Goal: Information Seeking & Learning: Learn about a topic

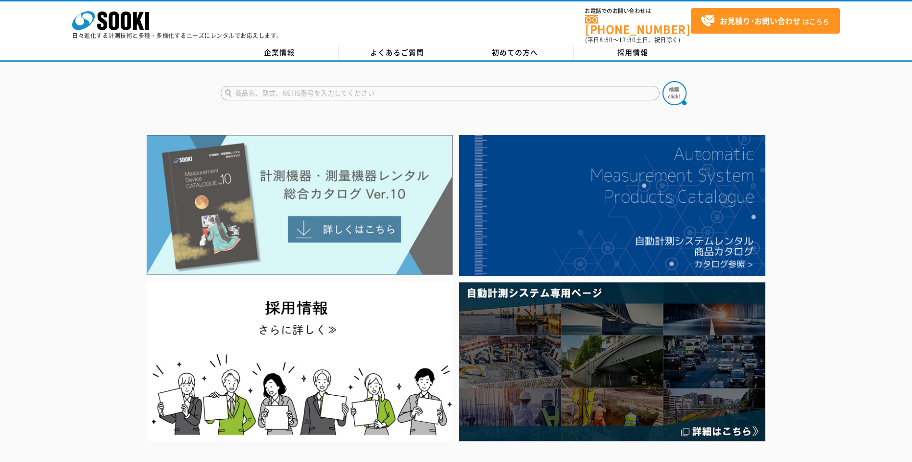
click at [314, 225] on img at bounding box center [300, 205] width 306 height 140
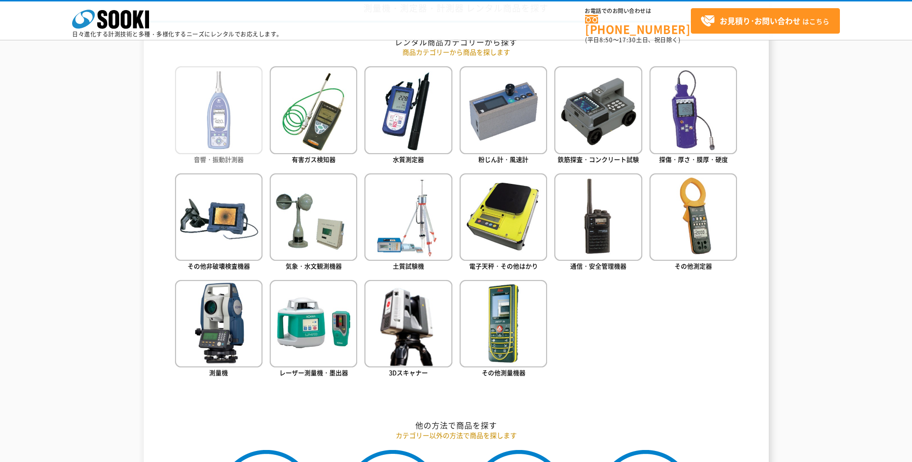
scroll to position [448, 0]
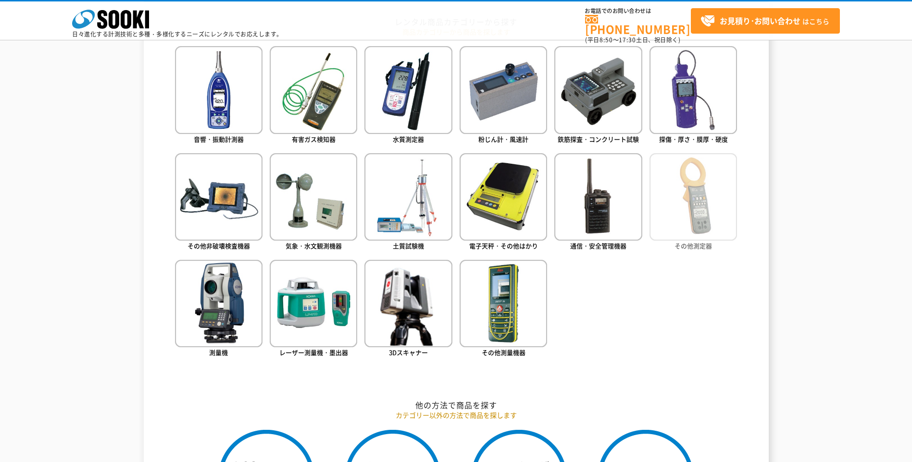
click at [679, 215] on img at bounding box center [692, 196] width 87 height 87
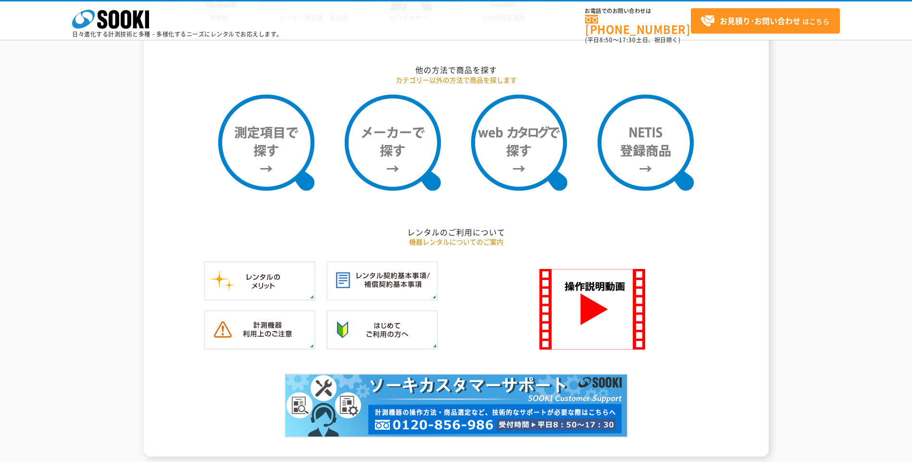
scroll to position [785, 0]
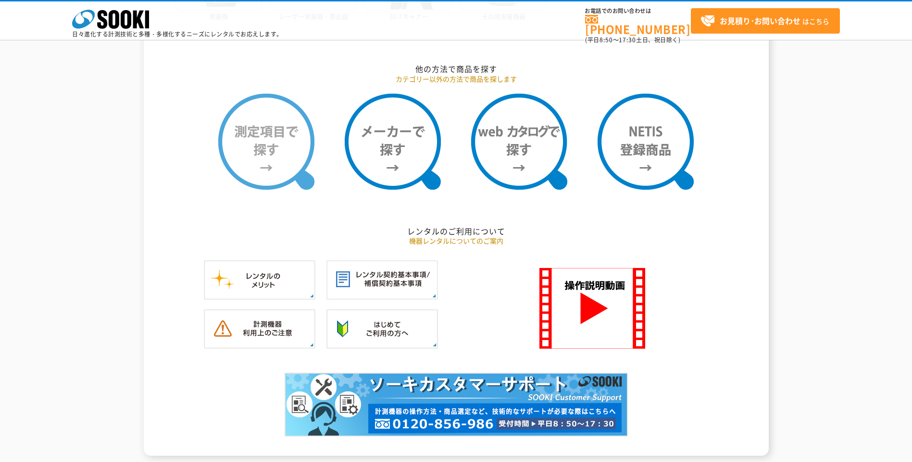
click at [251, 149] on img at bounding box center [266, 142] width 96 height 96
click at [289, 158] on img at bounding box center [266, 142] width 96 height 96
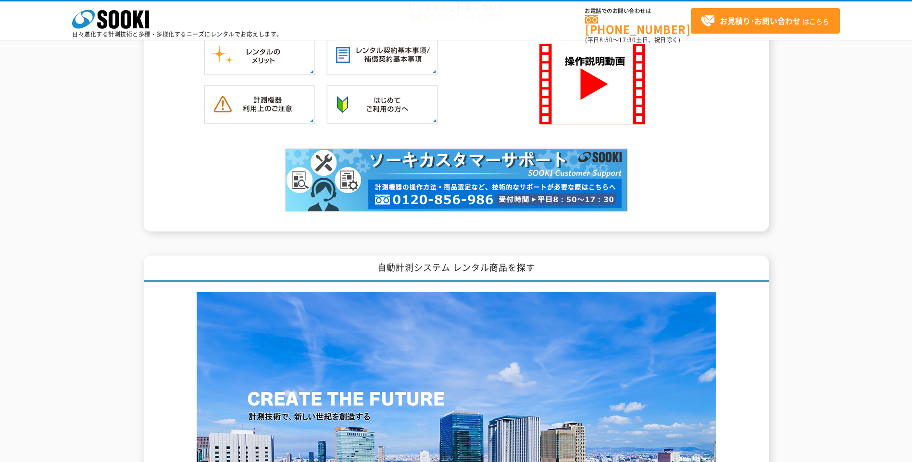
scroll to position [897, 0]
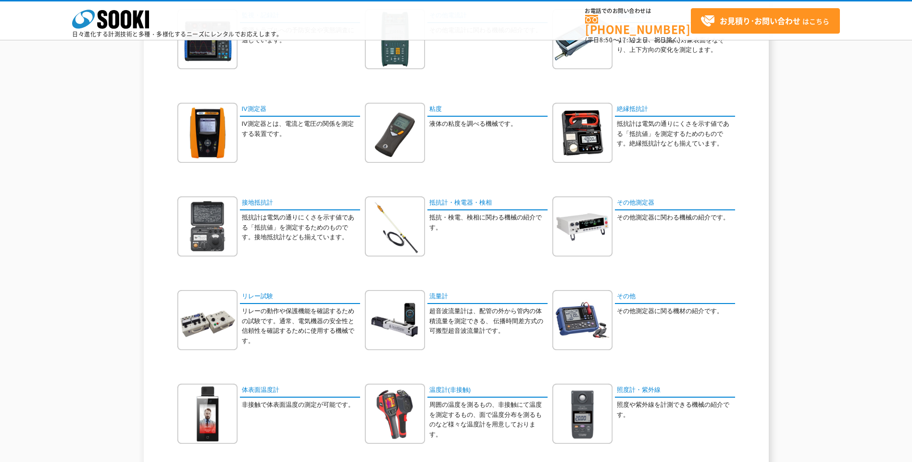
scroll to position [224, 0]
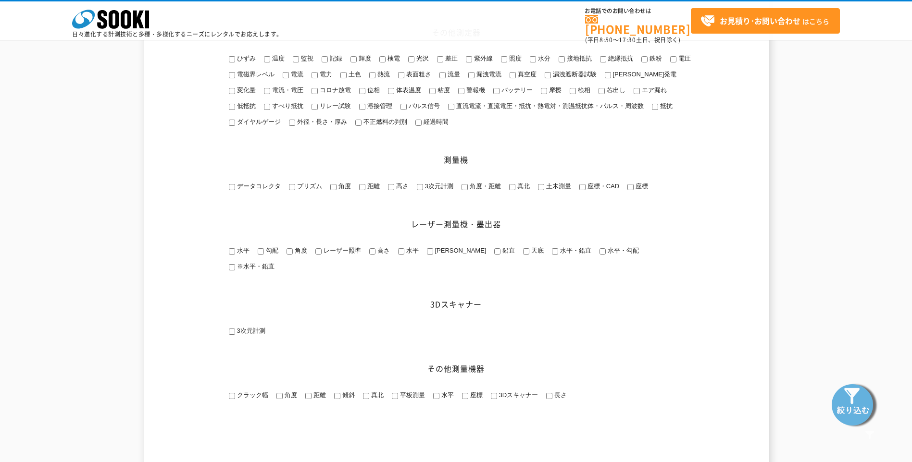
scroll to position [1234, 0]
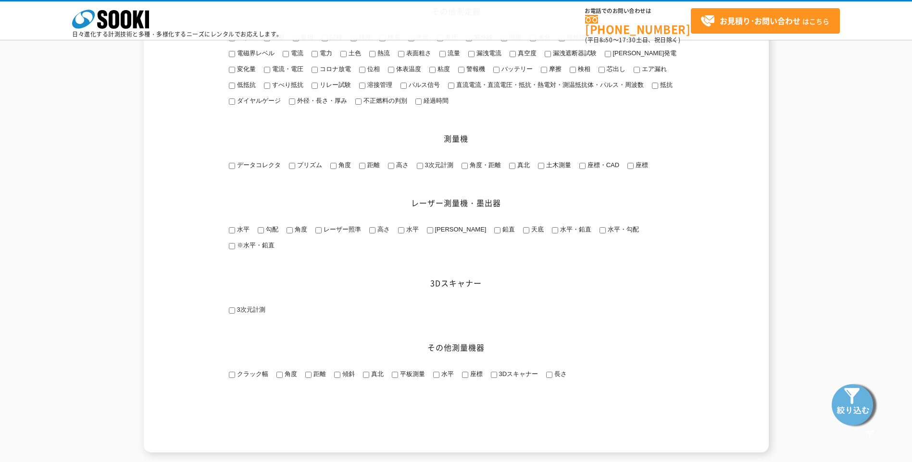
click at [237, 380] on li "クラック幅" at bounding box center [248, 375] width 40 height 11
click at [233, 374] on input "クラック幅" at bounding box center [232, 375] width 6 height 6
checkbox input "true"
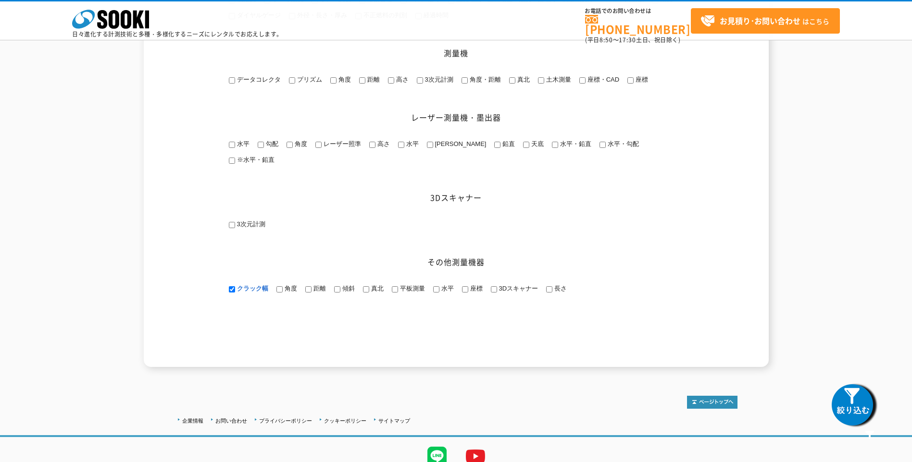
scroll to position [1361, 0]
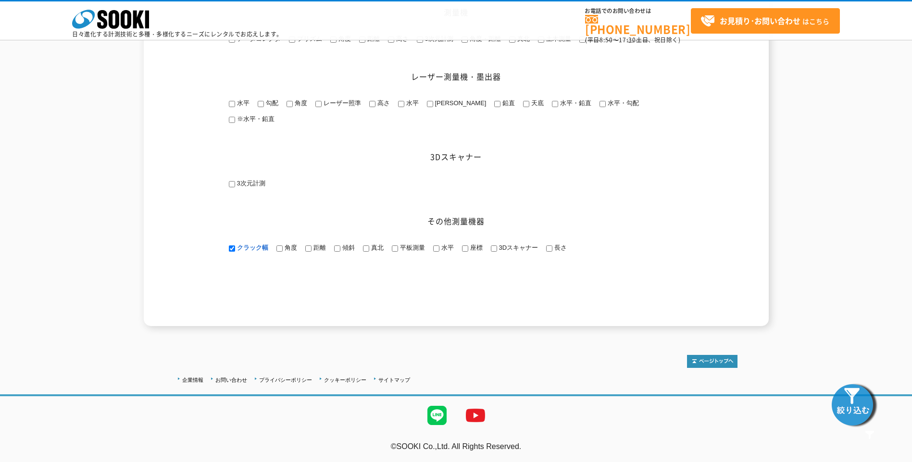
click at [851, 402] on img at bounding box center [854, 405] width 48 height 48
click at [845, 390] on img at bounding box center [854, 405] width 48 height 48
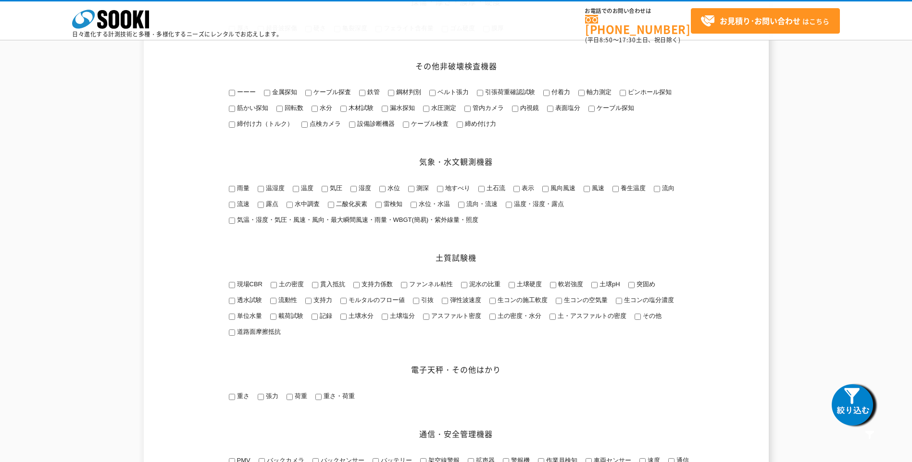
scroll to position [688, 0]
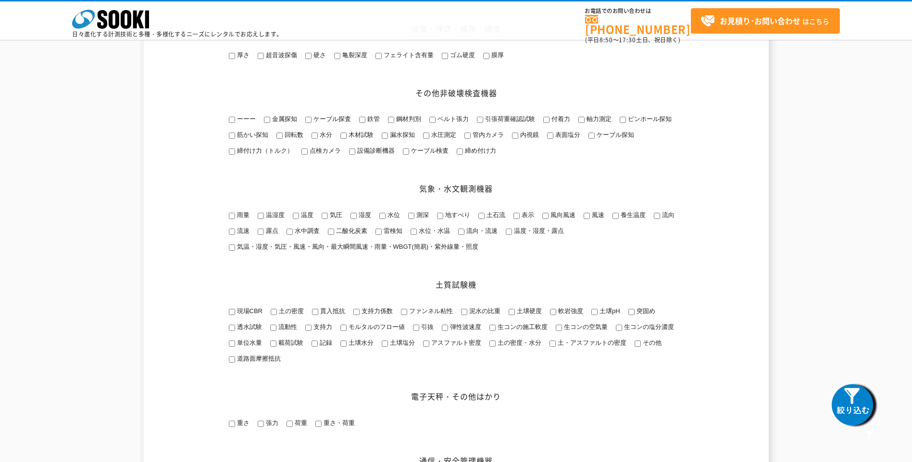
click at [519, 138] on span "内視鏡" at bounding box center [528, 134] width 21 height 7
click at [518, 139] on input "内視鏡" at bounding box center [515, 136] width 6 height 6
checkbox input "true"
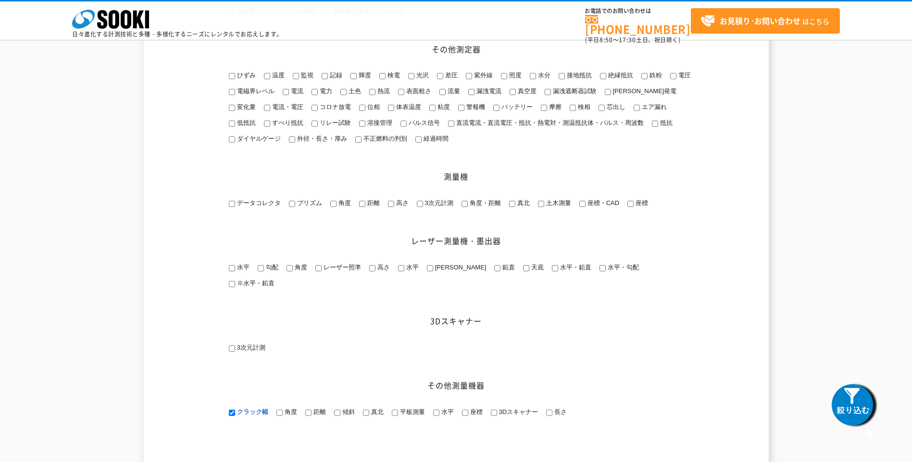
scroll to position [1361, 0]
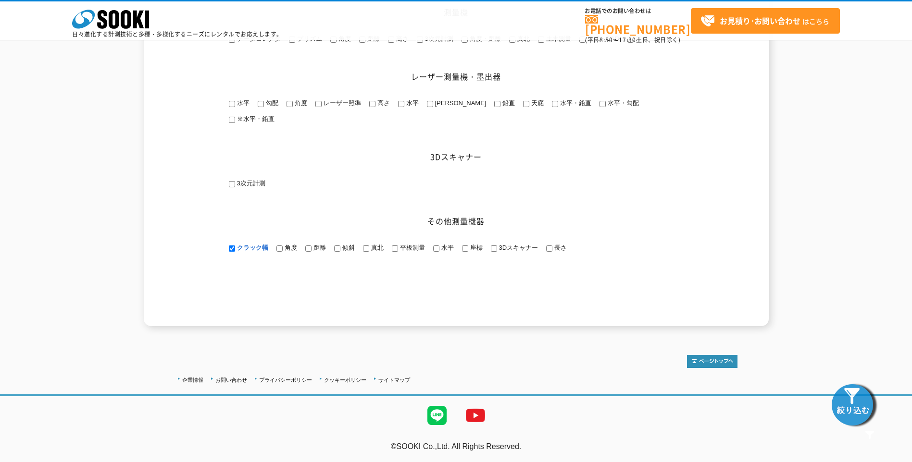
click at [850, 410] on img at bounding box center [854, 405] width 48 height 48
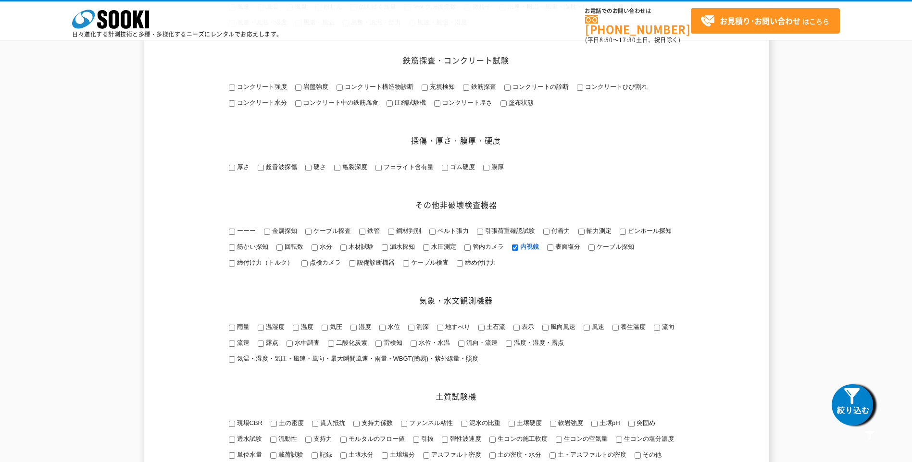
scroll to position [688, 0]
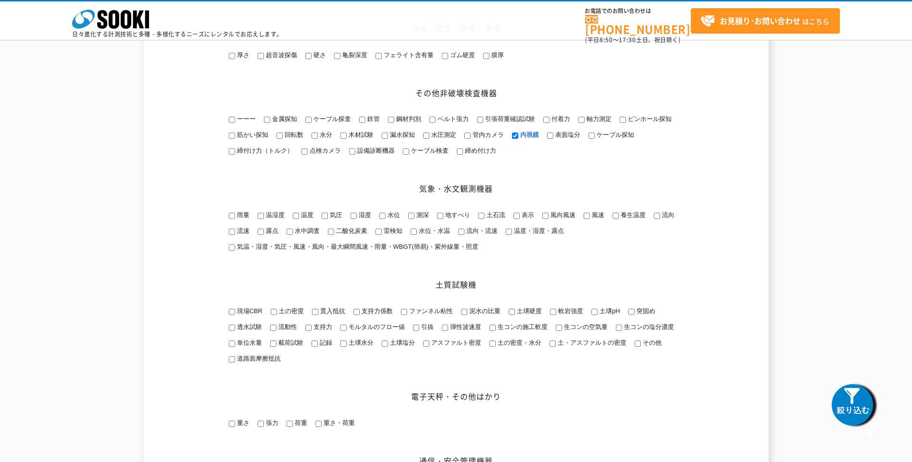
click at [481, 138] on span "管内カメラ" at bounding box center [487, 134] width 33 height 7
click at [471, 139] on input "管内カメラ" at bounding box center [467, 136] width 6 height 6
checkbox input "true"
click at [513, 139] on input "内視鏡" at bounding box center [515, 136] width 6 height 6
checkbox input "false"
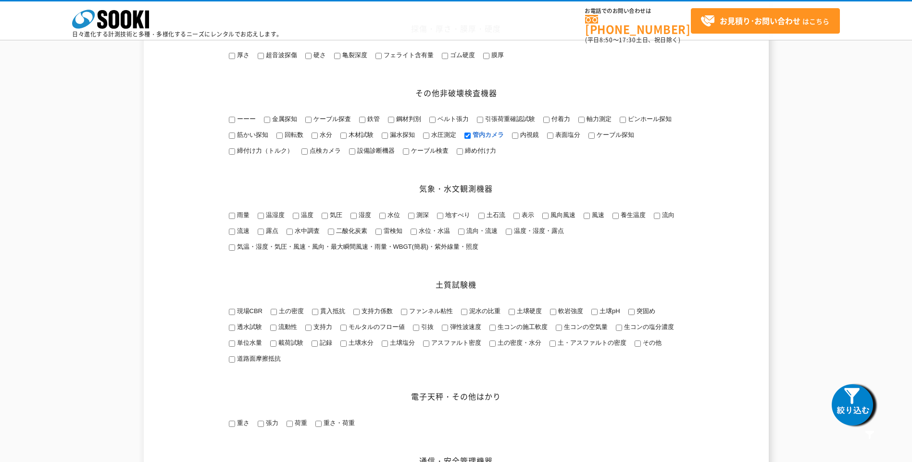
click at [498, 138] on span "管内カメラ" at bounding box center [487, 134] width 33 height 7
click at [471, 139] on input "管内カメラ" at bounding box center [467, 136] width 6 height 6
click at [491, 138] on span "管内カメラ" at bounding box center [487, 134] width 33 height 7
click at [471, 139] on input "管内カメラ" at bounding box center [467, 136] width 6 height 6
checkbox input "true"
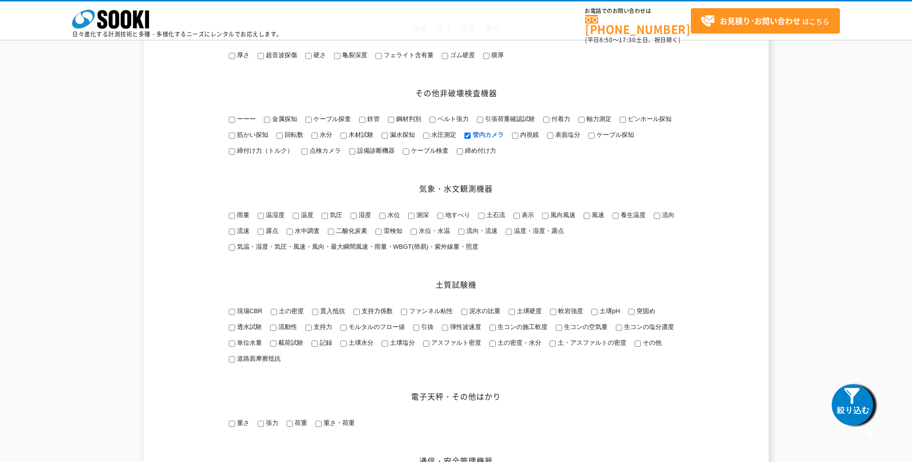
drag, startPoint x: 317, startPoint y: 166, endPoint x: 321, endPoint y: 174, distance: 8.2
click at [320, 157] on li "点検カメラ" at bounding box center [320, 151] width 40 height 11
click at [309, 154] on span "点検カメラ" at bounding box center [324, 150] width 33 height 7
click at [308, 155] on input "点検カメラ" at bounding box center [304, 152] width 6 height 6
checkbox input "true"
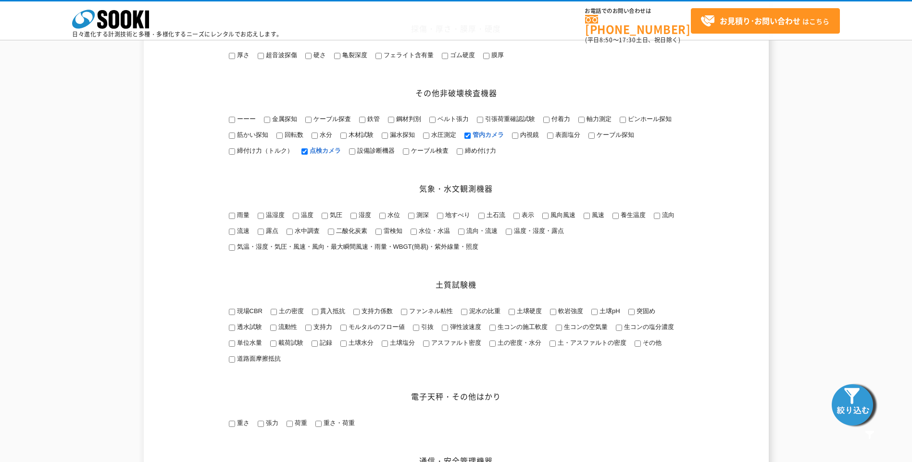
click at [840, 395] on img at bounding box center [854, 405] width 48 height 48
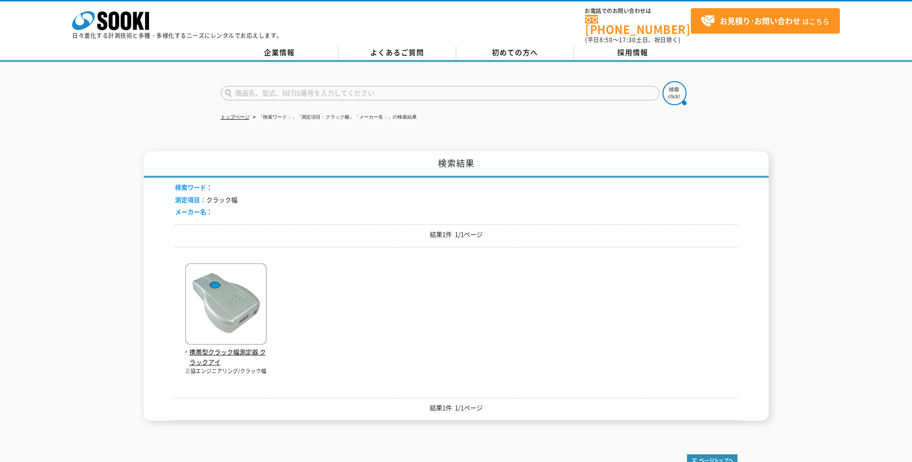
drag, startPoint x: 569, startPoint y: 303, endPoint x: 572, endPoint y: 272, distance: 31.4
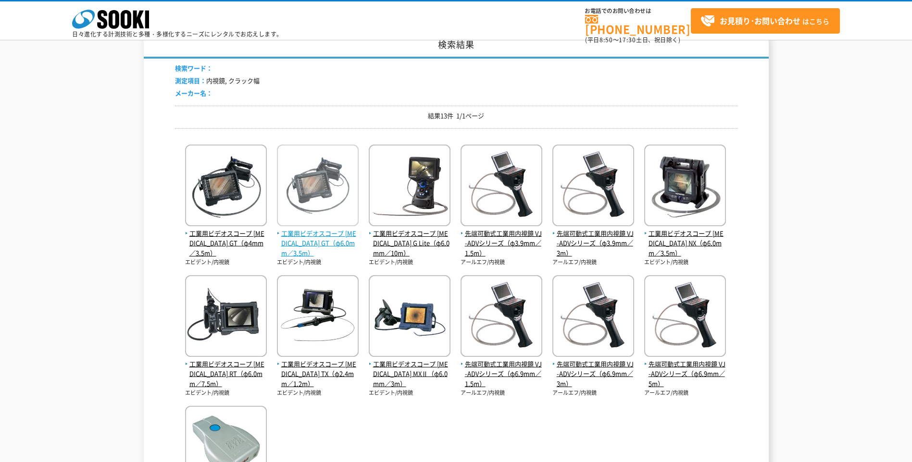
scroll to position [112, 0]
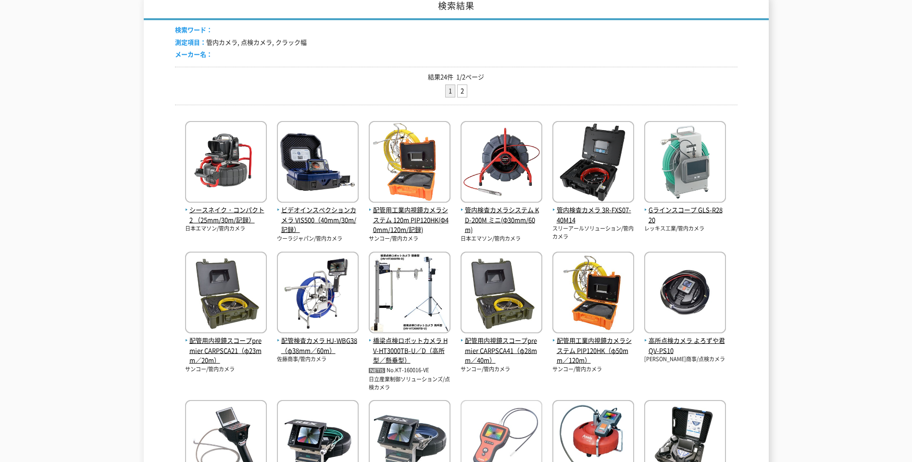
scroll to position [368, 0]
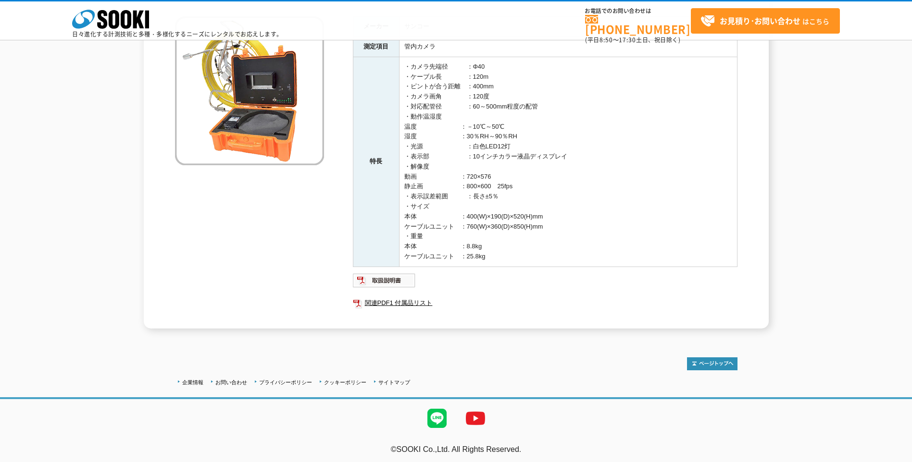
scroll to position [121, 0]
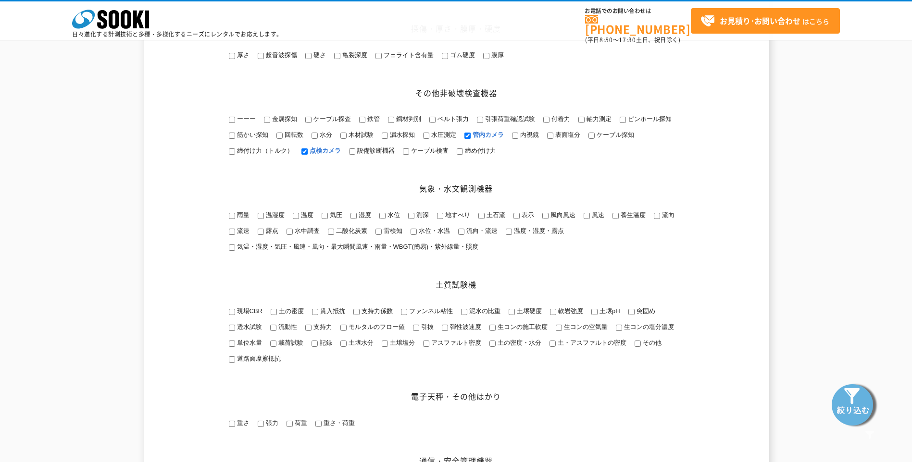
click at [493, 138] on span "管内カメラ" at bounding box center [487, 134] width 33 height 7
click at [471, 139] on input "管内カメラ" at bounding box center [467, 136] width 6 height 6
checkbox input "false"
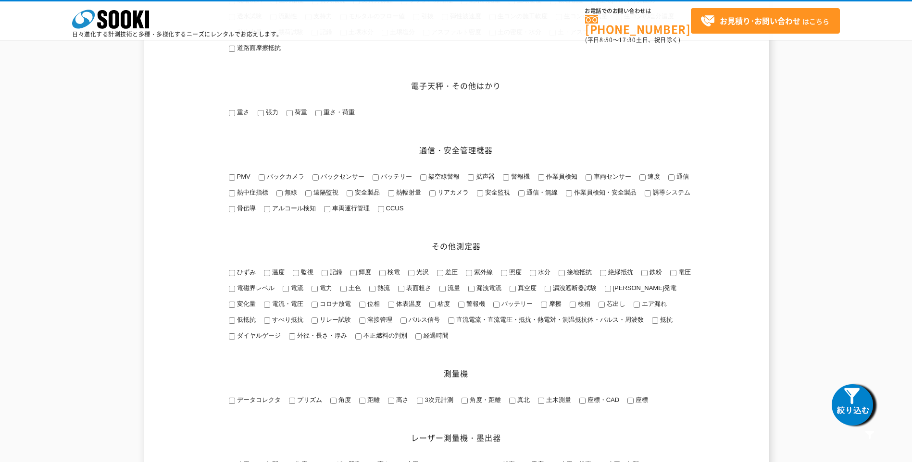
scroll to position [1249, 0]
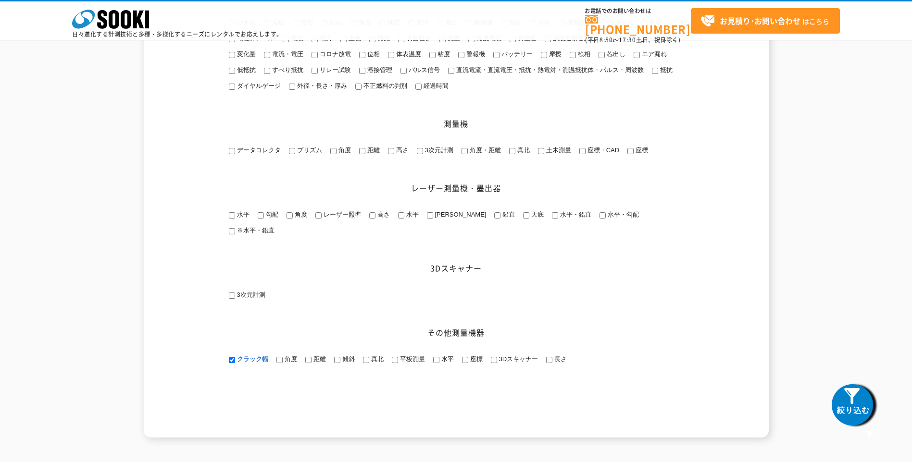
click at [259, 357] on span "クラック幅" at bounding box center [251, 359] width 33 height 7
click at [235, 357] on input "クラック幅" at bounding box center [232, 360] width 6 height 6
checkbox input "false"
click at [843, 405] on img at bounding box center [854, 405] width 48 height 48
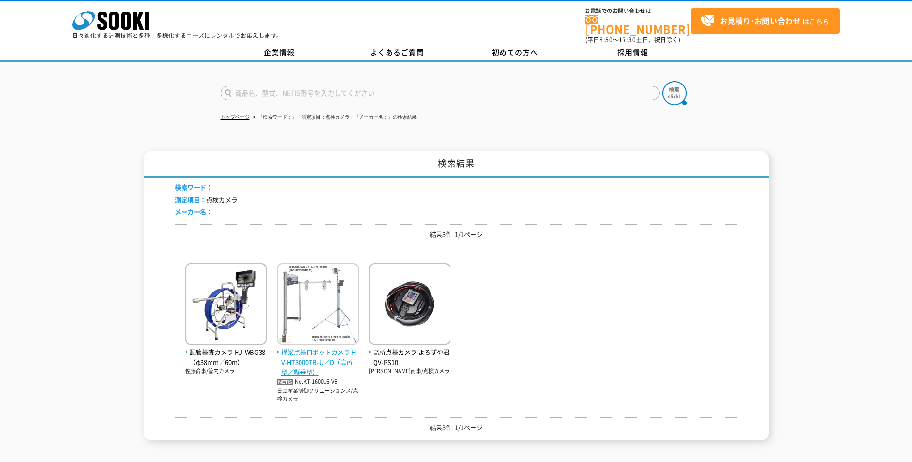
click at [317, 315] on img at bounding box center [318, 305] width 82 height 84
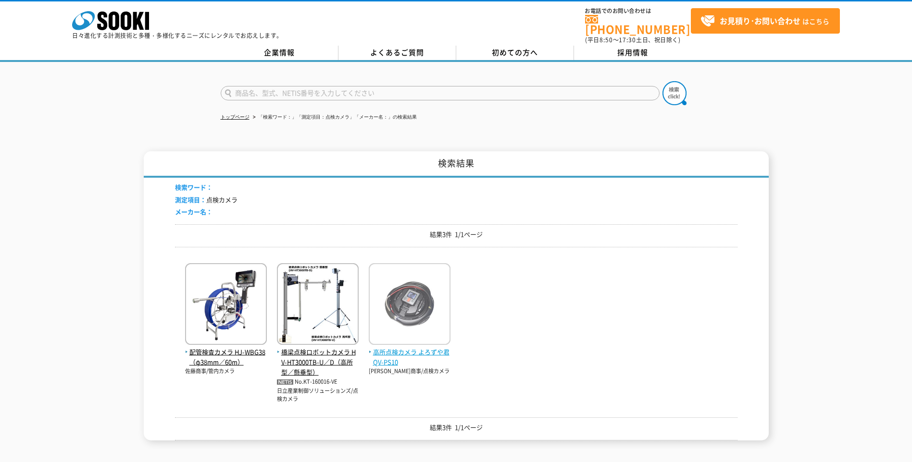
click at [427, 320] on img at bounding box center [410, 305] width 82 height 84
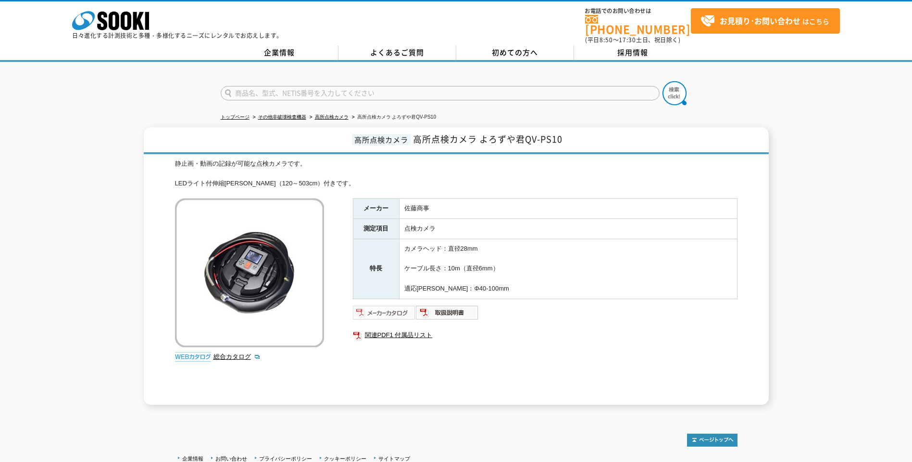
click at [403, 309] on img at bounding box center [384, 312] width 63 height 15
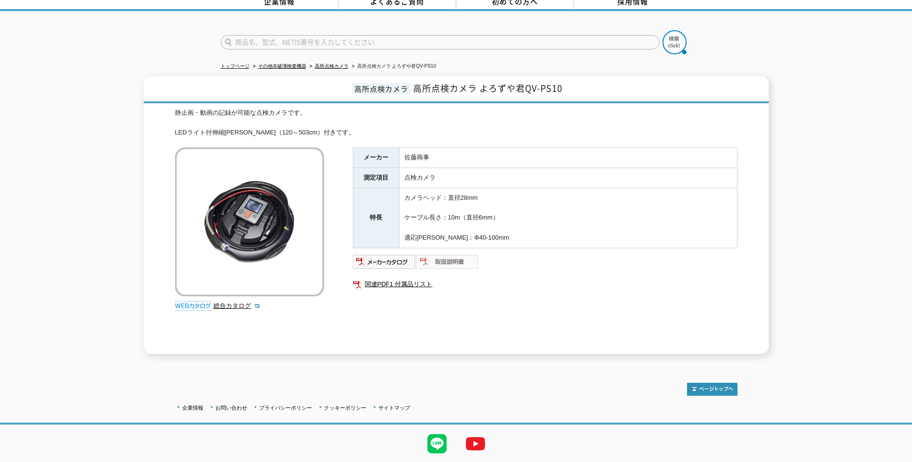
scroll to position [74, 0]
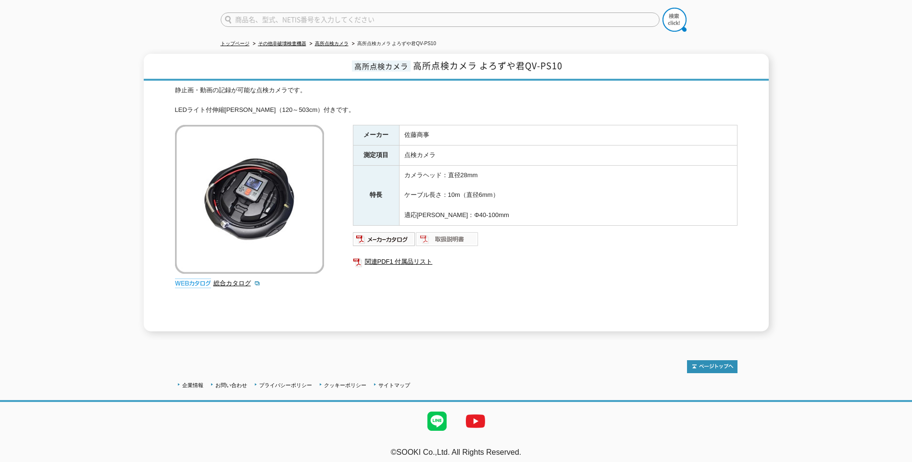
click at [458, 232] on img at bounding box center [447, 239] width 63 height 15
